Goal: Use online tool/utility: Utilize a website feature to perform a specific function

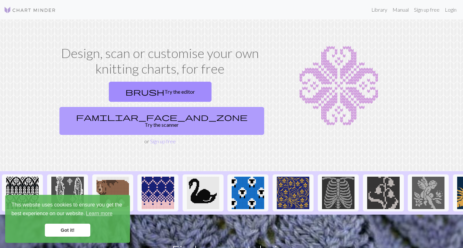
click at [208, 107] on link "familiar_face_and_zone Try the scanner" at bounding box center [161, 121] width 205 height 28
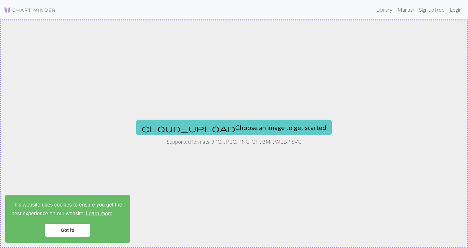
click at [244, 129] on button "cloud_upload Choose an image to get started" at bounding box center [234, 128] width 196 height 16
type input "C:\fakepath\스크린샷 [DATE] 161453.png"
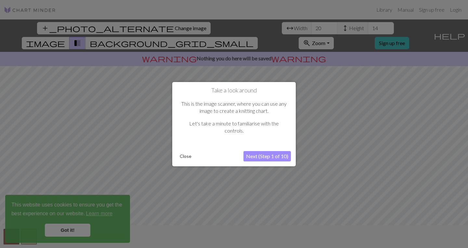
click at [270, 157] on button "Next (Step 1 of 10)" at bounding box center [266, 156] width 47 height 10
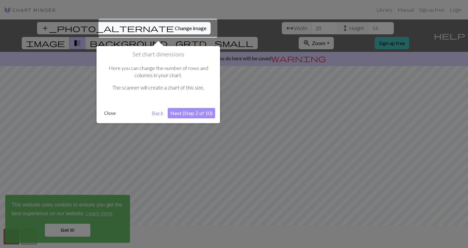
click at [201, 112] on button "Next (Step 2 of 10)" at bounding box center [191, 113] width 47 height 10
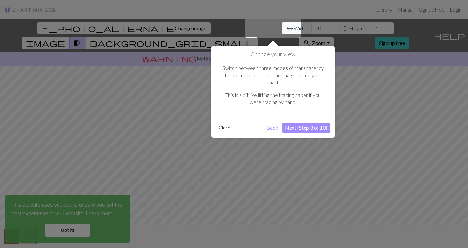
click at [221, 123] on button "Close" at bounding box center [224, 128] width 17 height 10
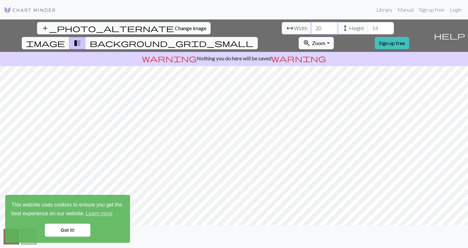
drag, startPoint x: 139, startPoint y: 28, endPoint x: 120, endPoint y: 29, distance: 18.8
click at [282, 29] on div "arrow_range Width 20 height Height 14" at bounding box center [338, 28] width 112 height 12
type input "100"
drag, startPoint x: 201, startPoint y: 27, endPoint x: 164, endPoint y: 27, distance: 37.0
click at [282, 27] on div "arrow_range Width 100 height Height 14" at bounding box center [338, 28] width 112 height 12
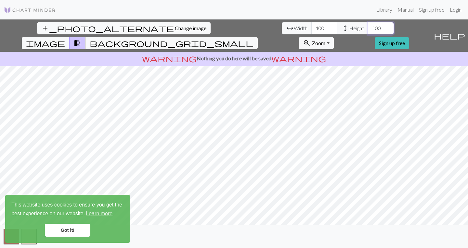
type input "100"
click at [65, 224] on link "Got it!" at bounding box center [67, 230] width 45 height 13
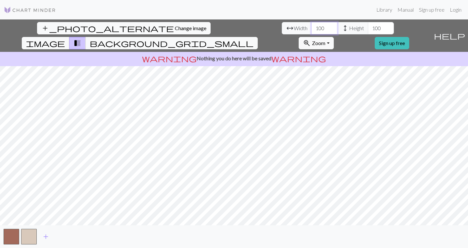
drag, startPoint x: 143, startPoint y: 24, endPoint x: 133, endPoint y: 28, distance: 10.9
click at [282, 26] on div "arrow_range Width 100 height Height 100" at bounding box center [338, 28] width 112 height 12
type input "50"
click at [368, 31] on input "100" at bounding box center [381, 28] width 26 height 12
drag, startPoint x: 199, startPoint y: 29, endPoint x: 192, endPoint y: 31, distance: 7.4
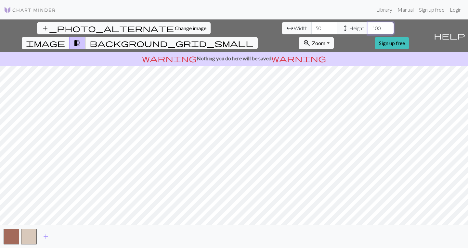
click at [368, 31] on input "100" at bounding box center [381, 28] width 26 height 12
type input "150"
drag, startPoint x: 144, startPoint y: 26, endPoint x: 134, endPoint y: 28, distance: 10.2
click at [311, 28] on input "50" at bounding box center [324, 28] width 26 height 12
click at [253, 39] on span "background_grid_small" at bounding box center [172, 43] width 164 height 9
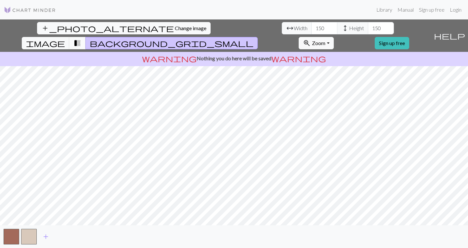
click at [81, 39] on span "transition_fade" at bounding box center [77, 43] width 8 height 9
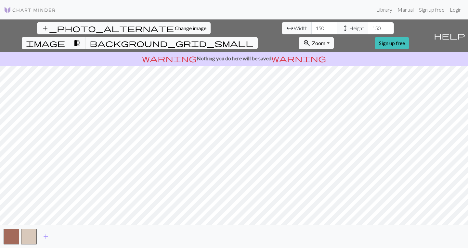
click at [253, 39] on span "background_grid_small" at bounding box center [172, 43] width 164 height 9
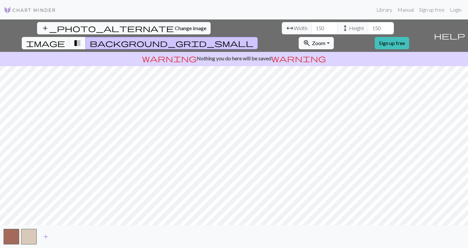
click at [86, 37] on button "transition_fade" at bounding box center [77, 43] width 17 height 12
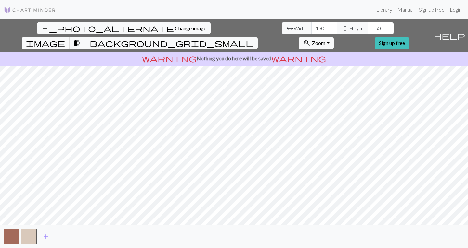
click at [69, 37] on button "image" at bounding box center [46, 43] width 48 height 12
click at [81, 39] on span "transition_fade" at bounding box center [77, 43] width 8 height 9
click at [44, 235] on span "add" at bounding box center [46, 237] width 8 height 9
click at [65, 234] on span "add" at bounding box center [63, 237] width 8 height 9
click at [81, 235] on span "add" at bounding box center [81, 237] width 8 height 9
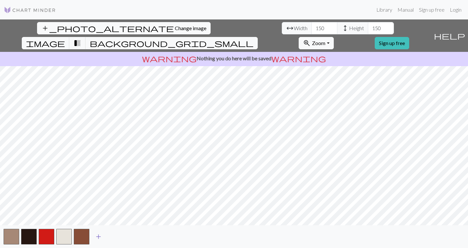
click at [100, 235] on span "add" at bounding box center [99, 237] width 8 height 9
click at [114, 237] on span "add" at bounding box center [116, 237] width 8 height 9
click at [134, 236] on span "add" at bounding box center [134, 237] width 8 height 9
click at [152, 236] on span "add" at bounding box center [151, 237] width 8 height 9
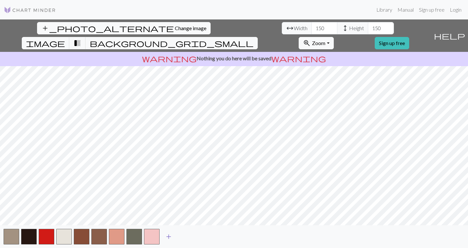
click at [169, 234] on span "add" at bounding box center [169, 237] width 8 height 9
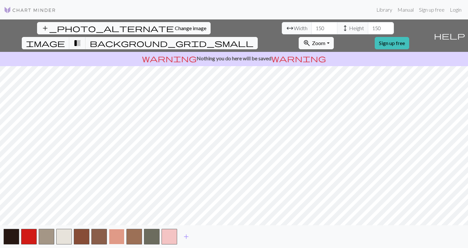
drag, startPoint x: 120, startPoint y: 235, endPoint x: 117, endPoint y: 236, distance: 3.7
click at [118, 236] on button "button" at bounding box center [117, 237] width 16 height 16
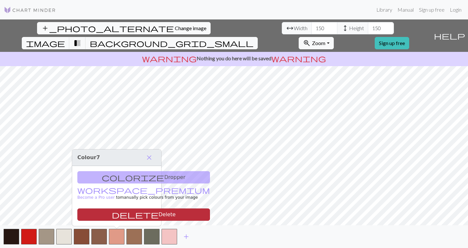
click at [118, 215] on button "delete Delete" at bounding box center [143, 215] width 133 height 12
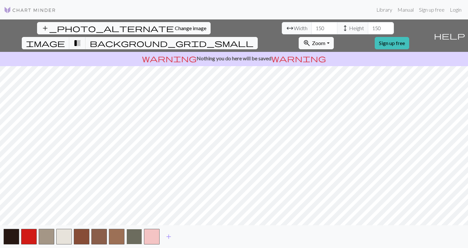
click at [132, 238] on button "button" at bounding box center [134, 237] width 16 height 16
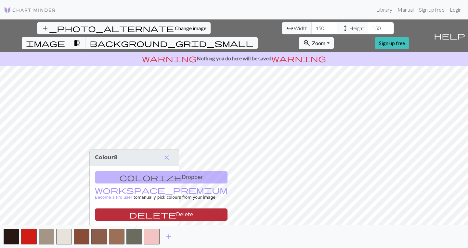
click at [138, 215] on button "delete Delete" at bounding box center [161, 215] width 133 height 12
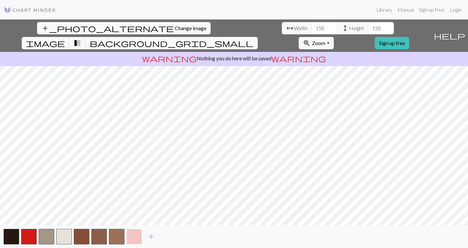
click at [134, 235] on button "button" at bounding box center [134, 237] width 16 height 16
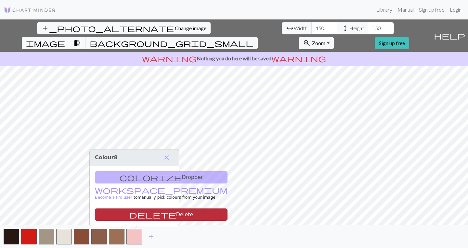
click at [141, 219] on button "delete Delete" at bounding box center [161, 215] width 133 height 12
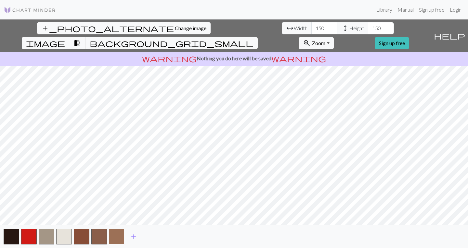
click at [120, 233] on button "button" at bounding box center [117, 237] width 16 height 16
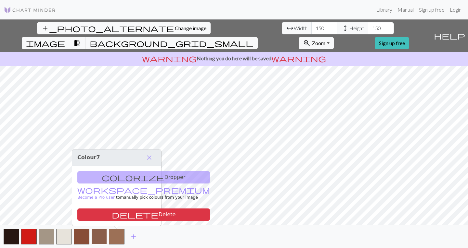
drag, startPoint x: 126, startPoint y: 212, endPoint x: 101, endPoint y: 232, distance: 32.0
click at [126, 212] on button "delete Delete" at bounding box center [143, 215] width 133 height 12
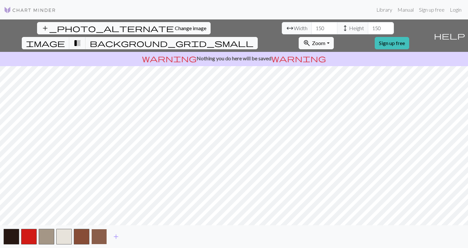
click at [101, 232] on button "button" at bounding box center [99, 237] width 16 height 16
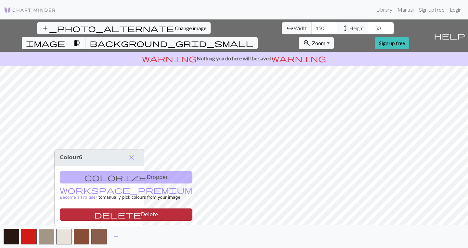
click at [115, 214] on button "delete Delete" at bounding box center [126, 215] width 133 height 12
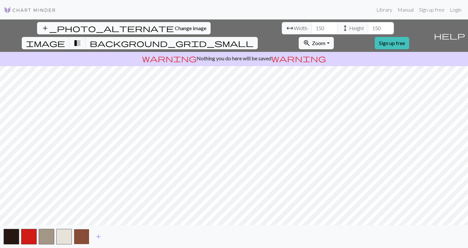
click at [85, 234] on button "button" at bounding box center [82, 237] width 16 height 16
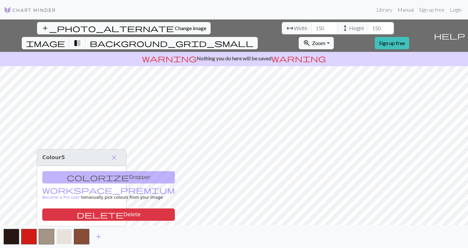
click at [91, 218] on button "delete Delete" at bounding box center [108, 215] width 133 height 12
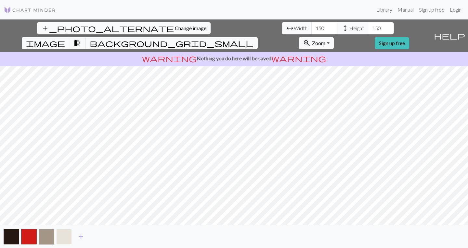
click at [64, 238] on button "button" at bounding box center [64, 237] width 16 height 16
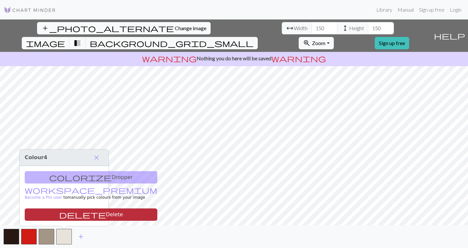
click at [72, 216] on button "delete Delete" at bounding box center [91, 215] width 133 height 12
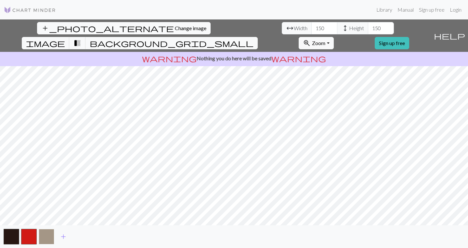
click at [50, 236] on button "button" at bounding box center [47, 237] width 16 height 16
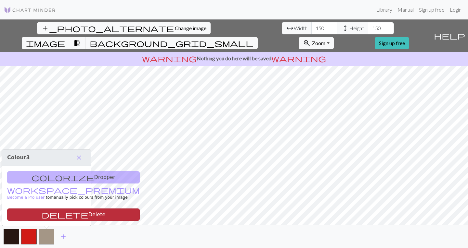
click at [64, 218] on button "delete Delete" at bounding box center [73, 215] width 133 height 12
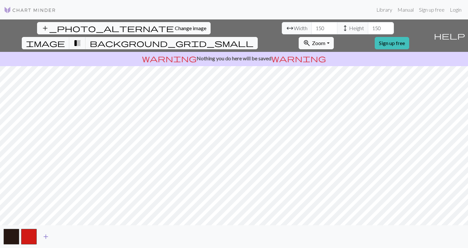
click at [46, 237] on span "add" at bounding box center [46, 237] width 8 height 9
click at [46, 237] on button "button" at bounding box center [47, 237] width 16 height 16
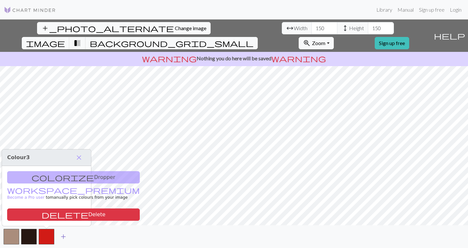
click at [64, 239] on span "add" at bounding box center [63, 237] width 8 height 9
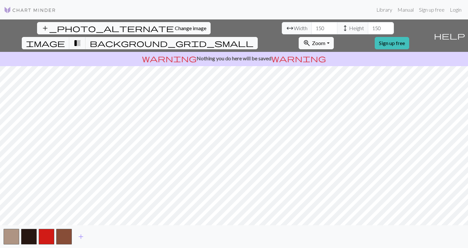
click at [97, 239] on div "add" at bounding box center [234, 237] width 468 height 23
drag, startPoint x: 144, startPoint y: 26, endPoint x: 135, endPoint y: 29, distance: 8.8
click at [311, 29] on input "150" at bounding box center [324, 28] width 26 height 12
type input "200"
click at [368, 32] on input "150" at bounding box center [381, 28] width 26 height 12
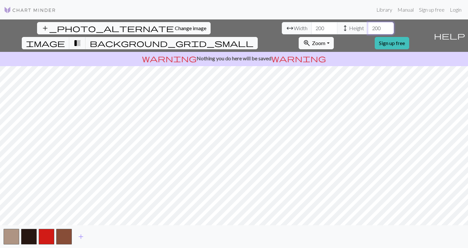
type input "200"
click at [311, 31] on input "199" at bounding box center [324, 28] width 26 height 12
type input "200"
click at [311, 26] on input "200" at bounding box center [324, 28] width 26 height 12
click at [311, 27] on input "200" at bounding box center [324, 28] width 26 height 12
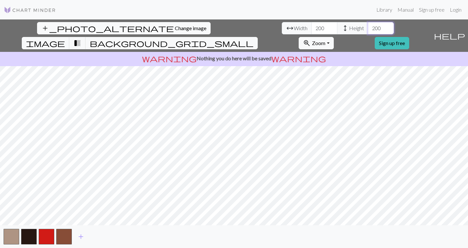
drag, startPoint x: 209, startPoint y: 25, endPoint x: 206, endPoint y: 31, distance: 6.5
click at [368, 27] on input "201" at bounding box center [381, 28] width 26 height 12
click at [368, 31] on input "201" at bounding box center [381, 28] width 26 height 12
type input "200"
click at [368, 30] on input "200" at bounding box center [381, 28] width 26 height 12
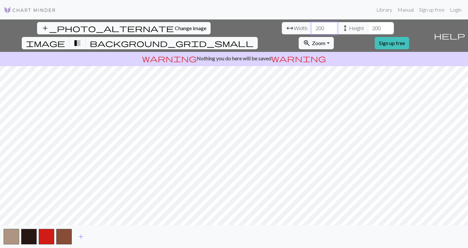
type input "199"
click at [311, 31] on input "199" at bounding box center [324, 28] width 26 height 12
click at [81, 39] on span "transition_fade" at bounding box center [77, 43] width 8 height 9
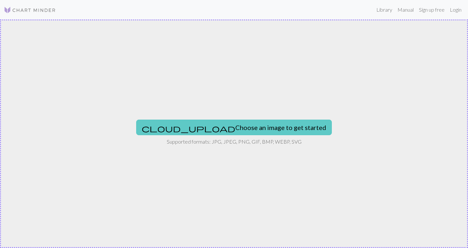
click at [235, 130] on button "cloud_upload Choose an image to get started" at bounding box center [234, 128] width 196 height 16
type input "C:\fakepath\스크린샷 [DATE] 161453.png"
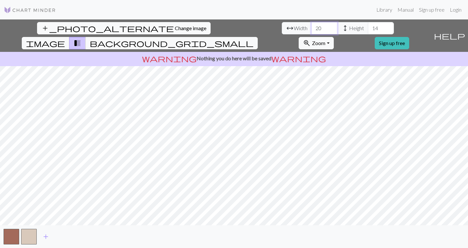
click at [311, 28] on input "20" at bounding box center [324, 28] width 26 height 12
type input "200"
drag, startPoint x: 196, startPoint y: 28, endPoint x: 191, endPoint y: 28, distance: 4.2
click at [368, 28] on input "14" at bounding box center [381, 28] width 26 height 12
type input "200"
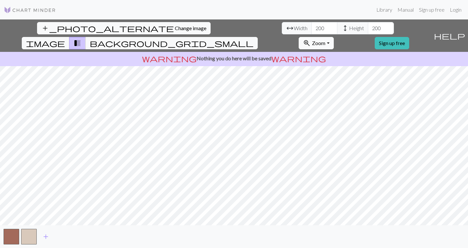
click at [333, 37] on button "zoom_in Zoom Zoom" at bounding box center [315, 43] width 35 height 12
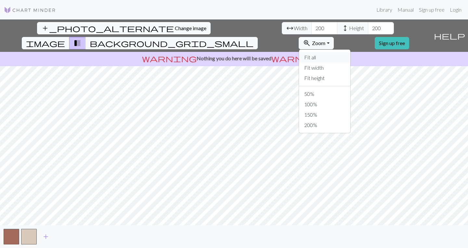
click at [350, 52] on button "Fit all" at bounding box center [324, 57] width 51 height 10
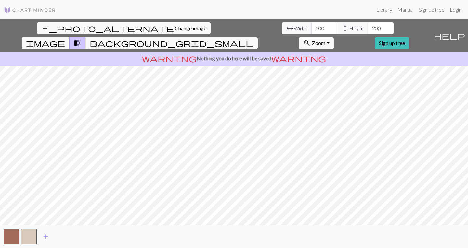
click at [333, 37] on button "zoom_in Zoom Zoom" at bounding box center [315, 43] width 35 height 12
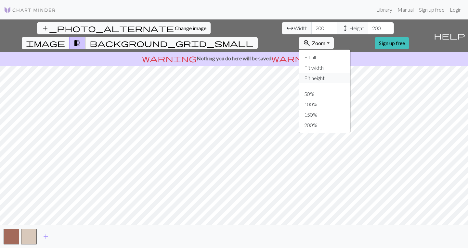
click at [350, 73] on button "Fit height" at bounding box center [324, 78] width 51 height 10
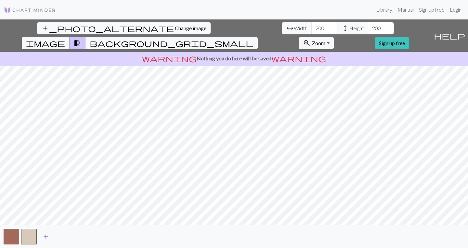
click at [43, 237] on span "add" at bounding box center [46, 237] width 8 height 9
click at [354, 20] on div "add_photo_alternate Change image arrow_range Width 200 height Height 200 image …" at bounding box center [215, 35] width 431 height 32
click at [325, 40] on span "Zoom" at bounding box center [318, 43] width 13 height 6
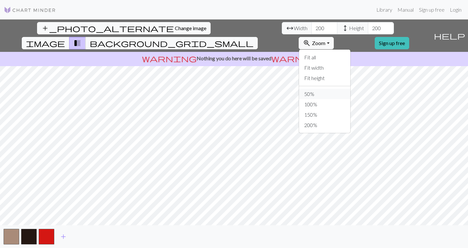
click at [350, 89] on button "50%" at bounding box center [324, 94] width 51 height 10
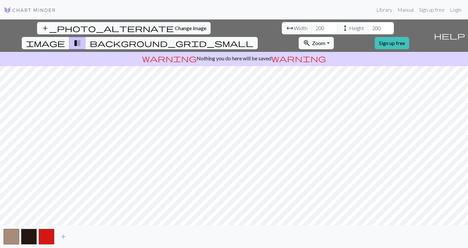
click at [333, 37] on button "zoom_in Zoom Zoom" at bounding box center [315, 43] width 35 height 12
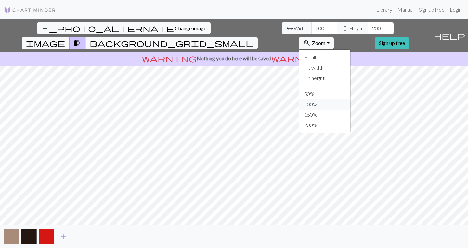
click at [350, 99] on button "100%" at bounding box center [324, 104] width 51 height 10
